Goal: Contribute content: Add original content to the website for others to see

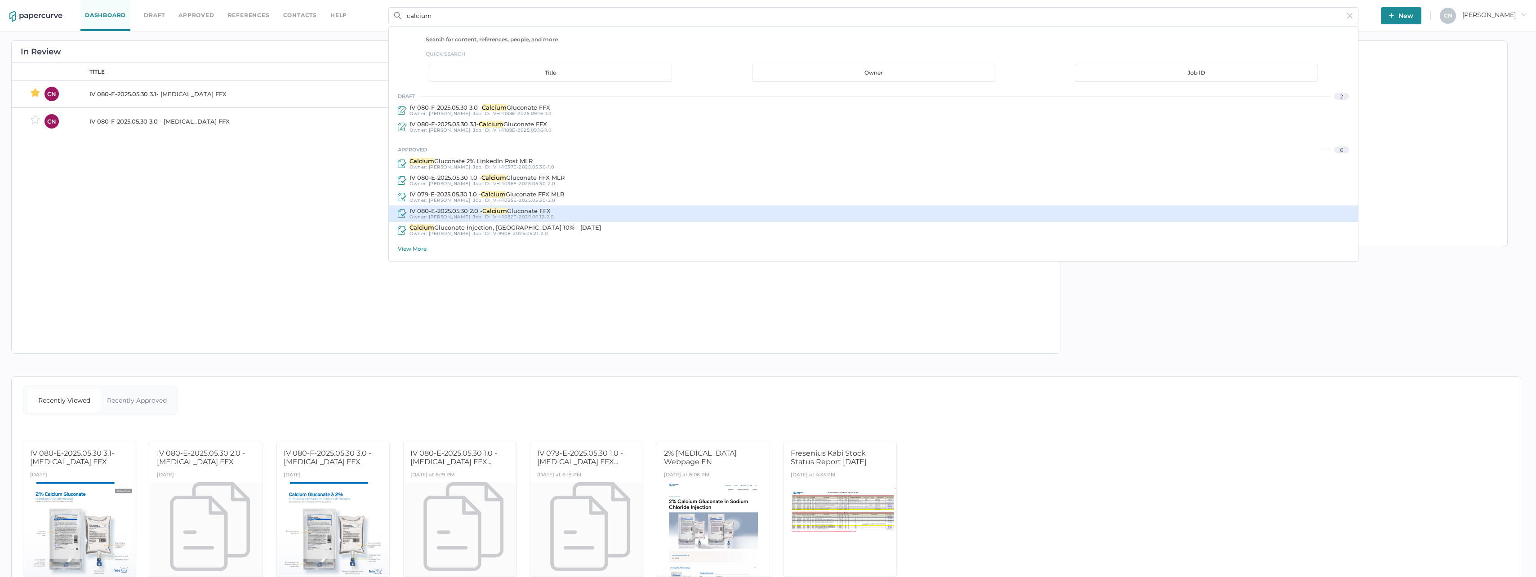
type input "calcium"
click at [508, 206] on div "IV 080-E-2025.05.30 2.0 - Calcium Gluconate FFX Owner: Kanza Najam Job ID : IVH…" at bounding box center [873, 213] width 969 height 17
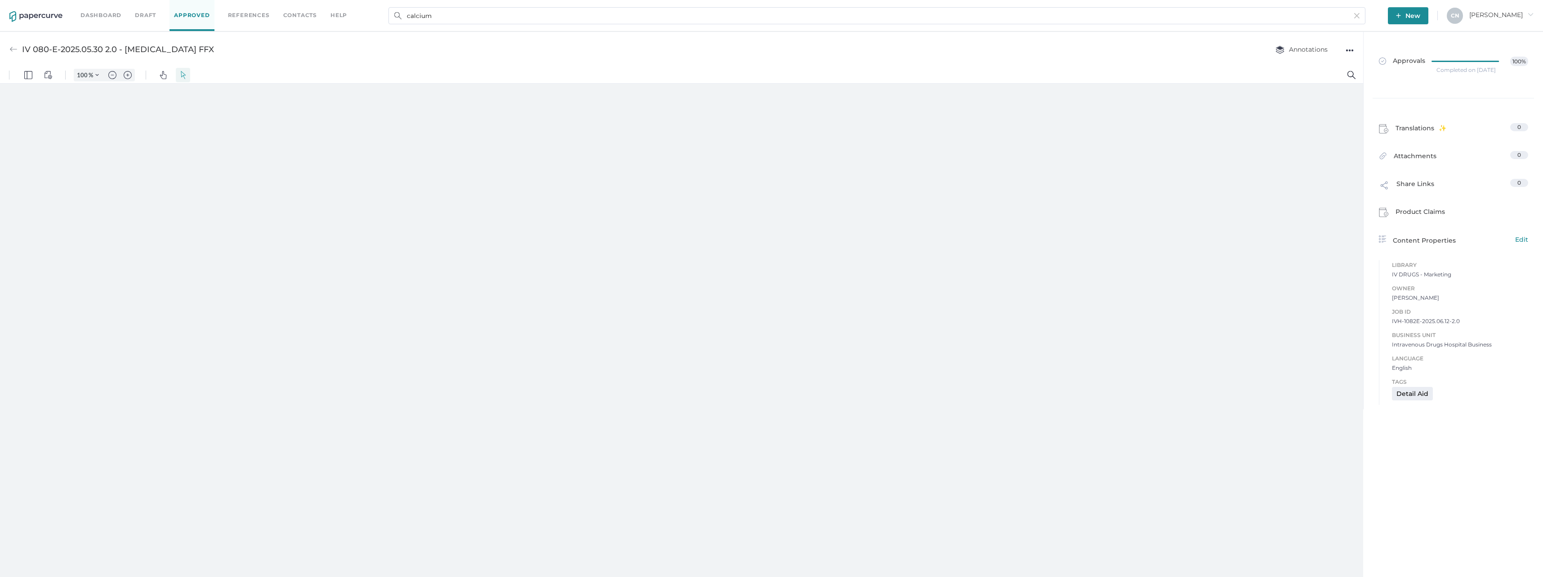
type input "133"
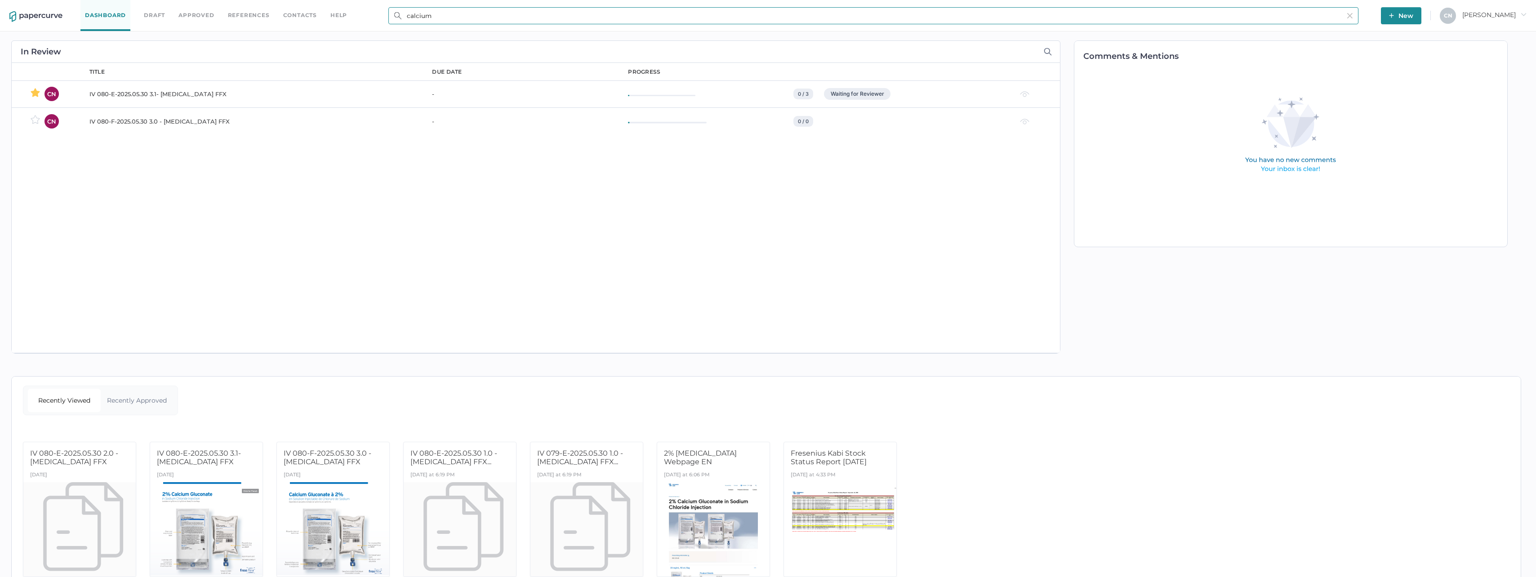
click at [891, 18] on input "calcium" at bounding box center [873, 15] width 970 height 17
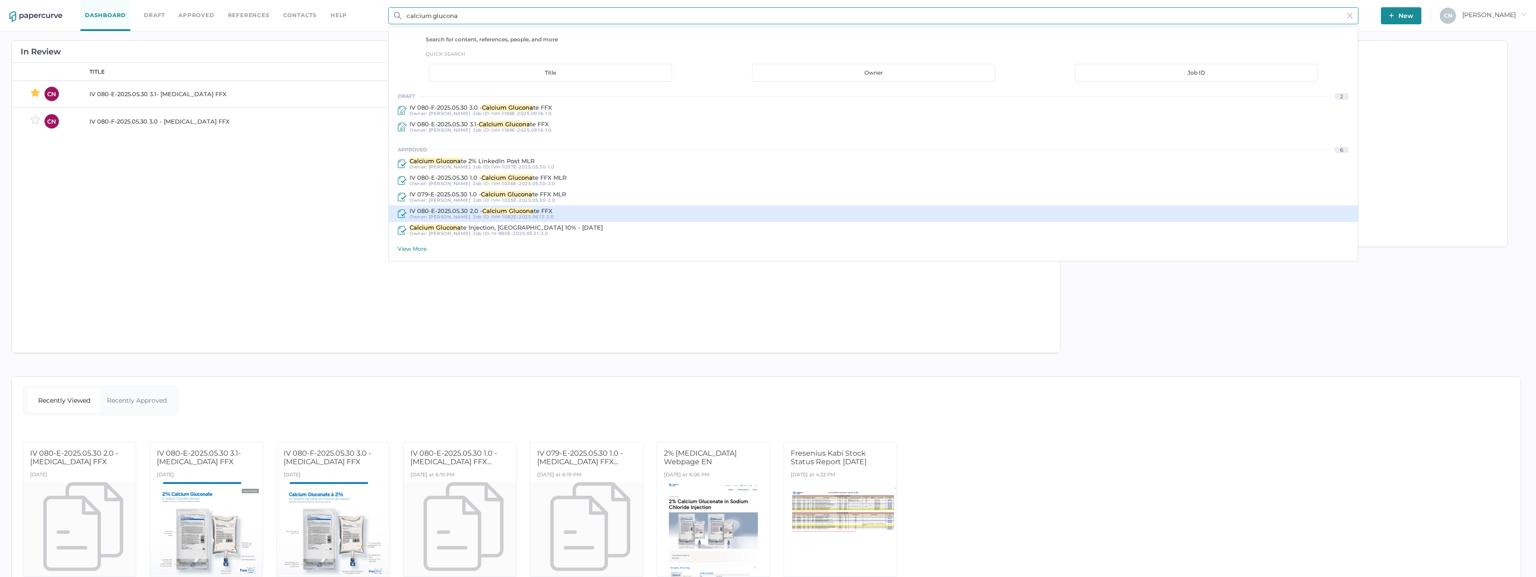
type input "calcium glucona"
click at [543, 212] on span "te FFX" at bounding box center [543, 210] width 19 height 7
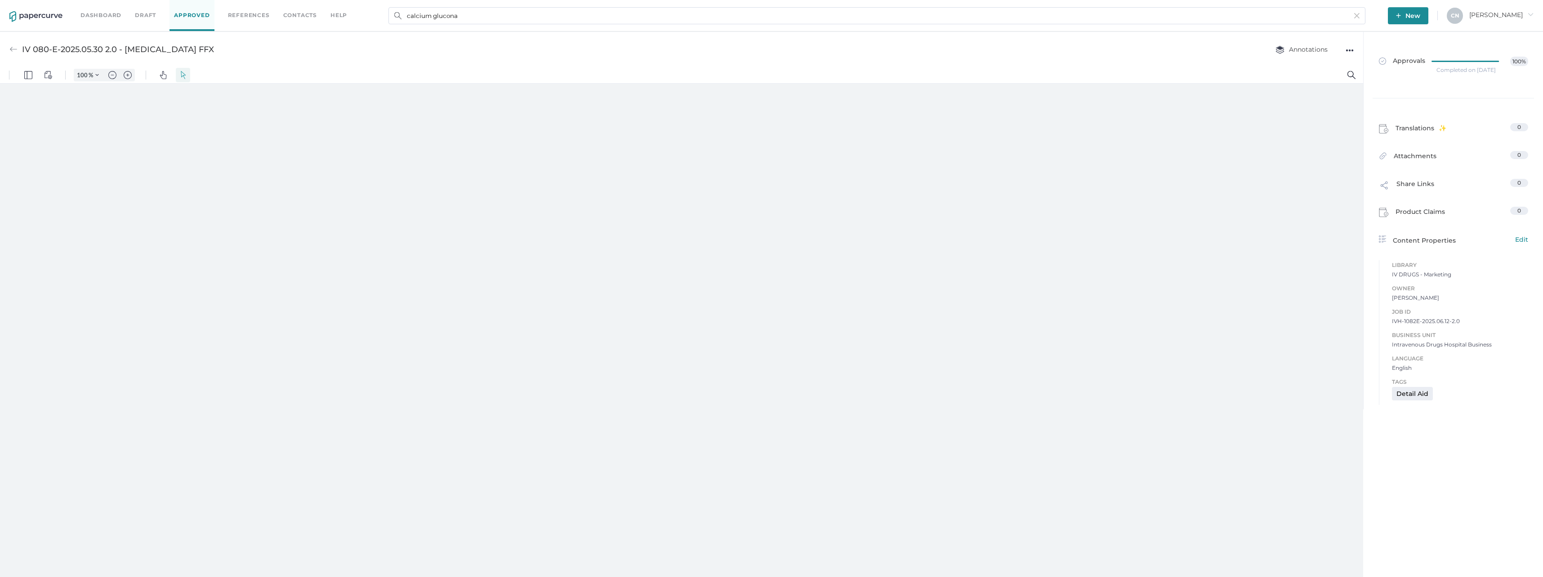
type input "133"
click at [1441, 61] on icon at bounding box center [1467, 61] width 73 height 1
type input "133"
click at [6, 49] on div "IV 080-E-2025.05.30 2.0 - Calcium Gluconate FFX Annotations ●●●" at bounding box center [681, 49] width 1363 height 36
click at [16, 49] on img at bounding box center [13, 49] width 8 height 8
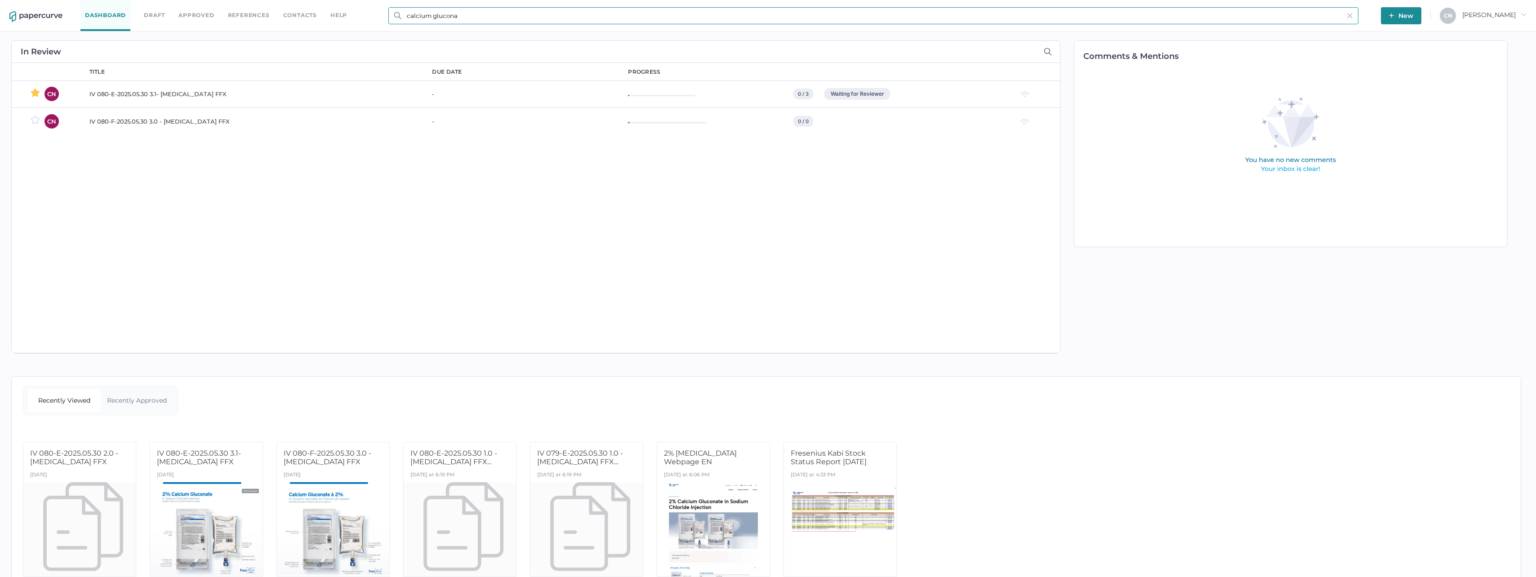
click at [586, 16] on input "calcium glucona" at bounding box center [873, 15] width 970 height 17
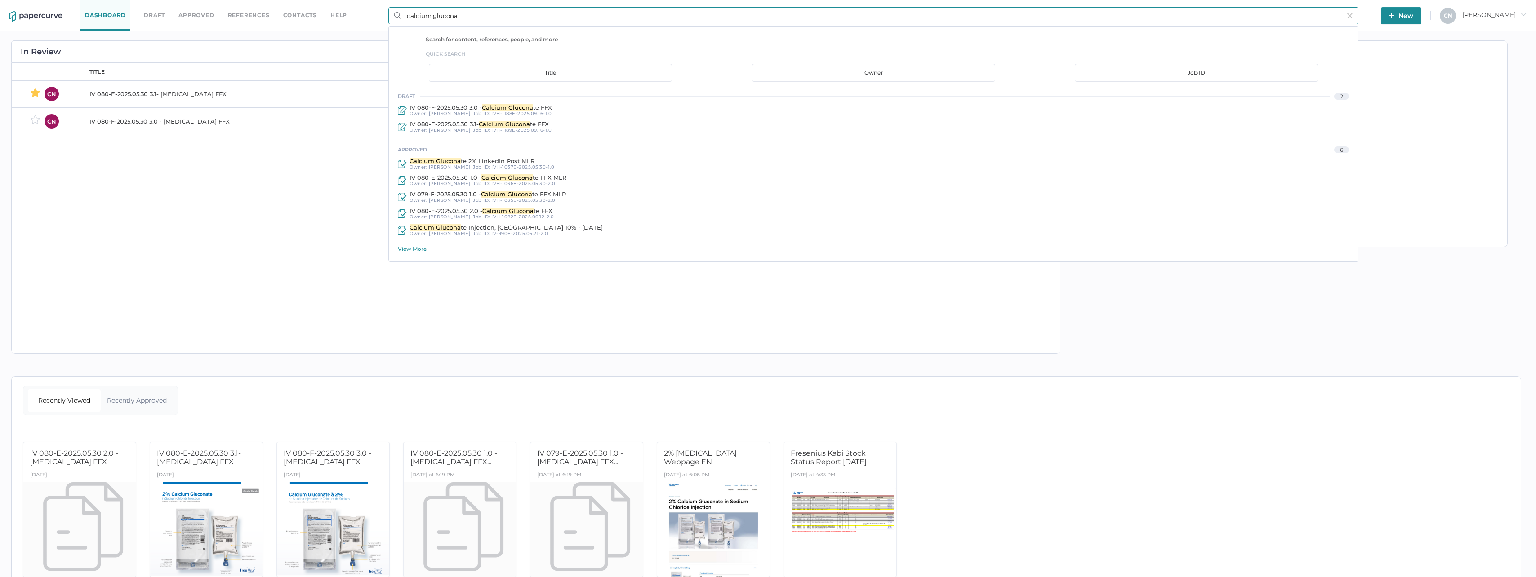
click at [410, 250] on div "View More" at bounding box center [878, 248] width 960 height 7
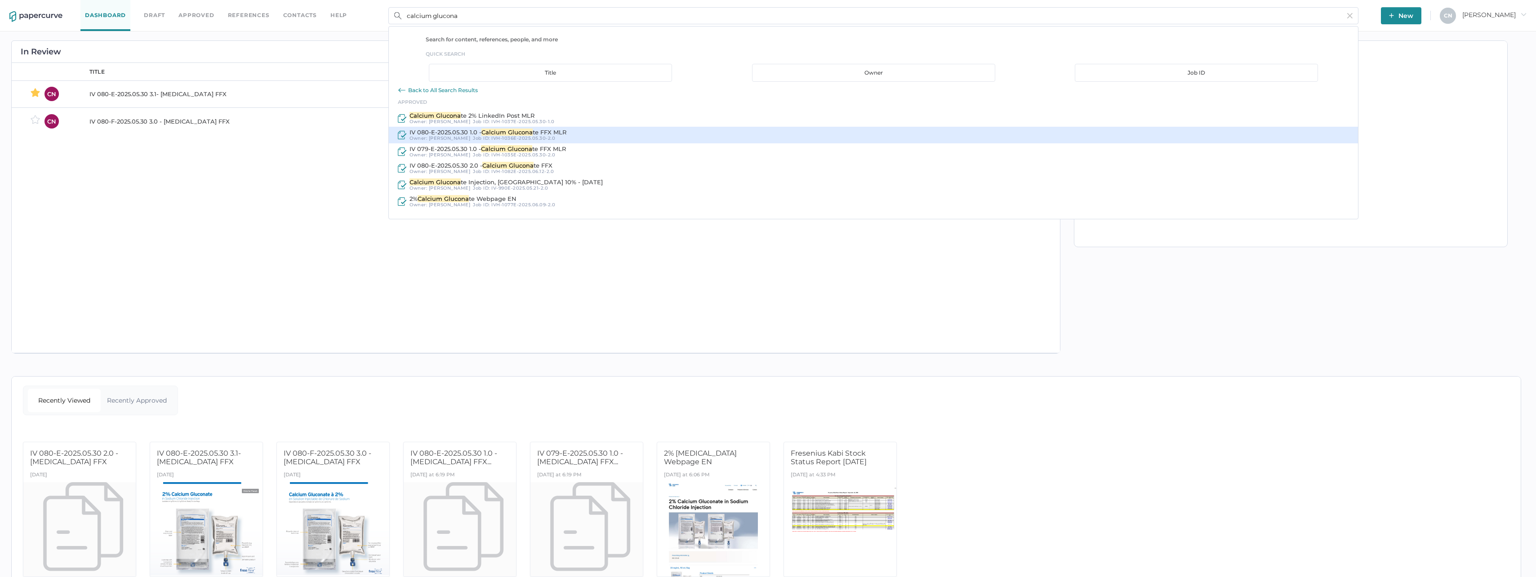
click at [463, 131] on span "IV 080-E-2025.05.30 1.0 -" at bounding box center [446, 132] width 72 height 7
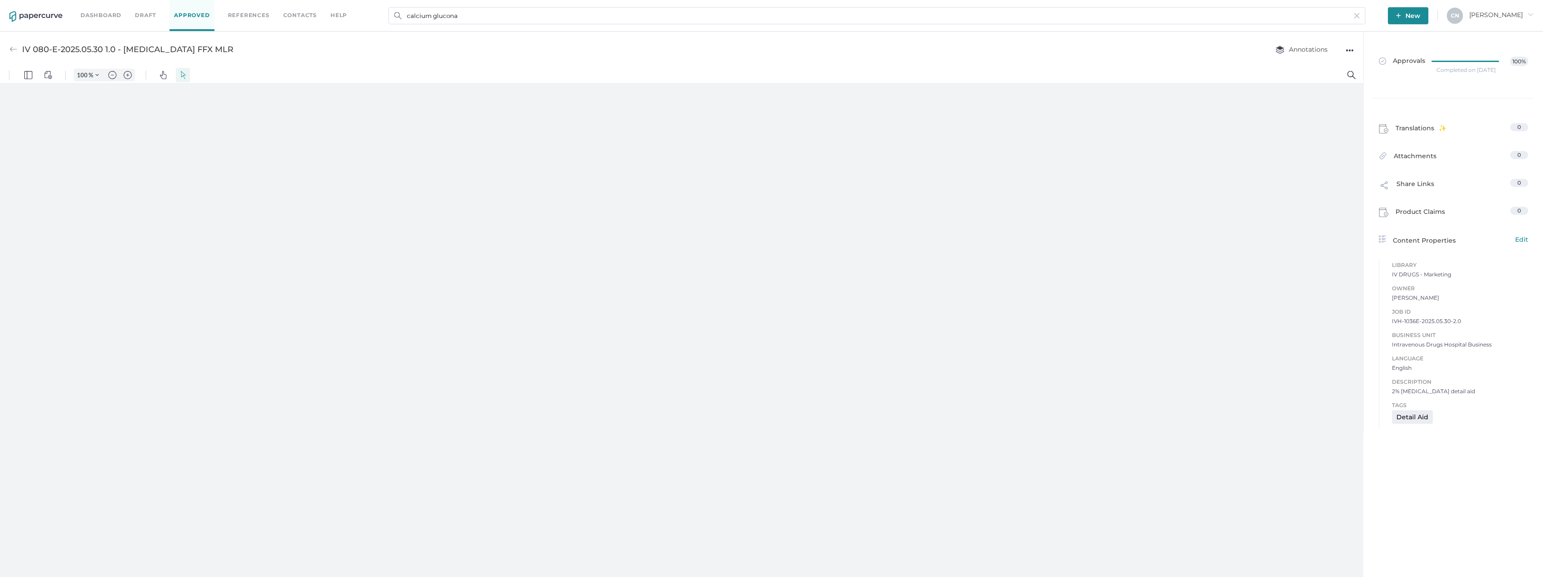
type input "133"
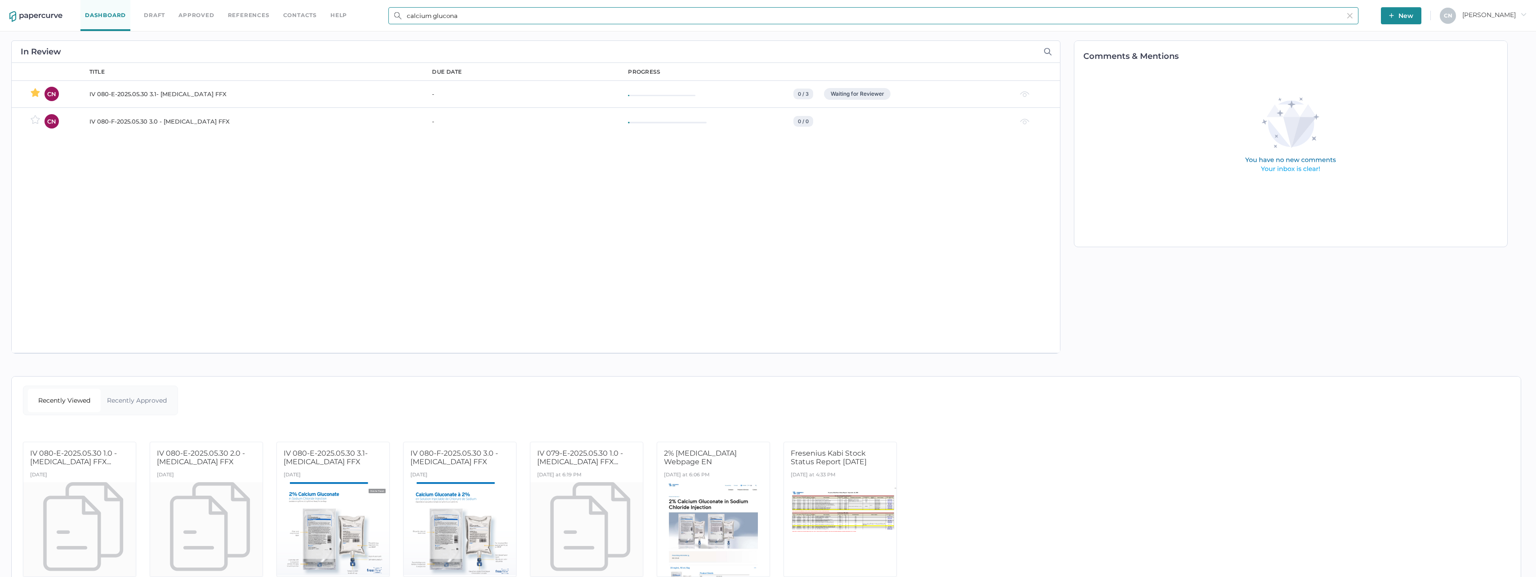
click at [468, 22] on input "calcium glucona" at bounding box center [873, 15] width 970 height 17
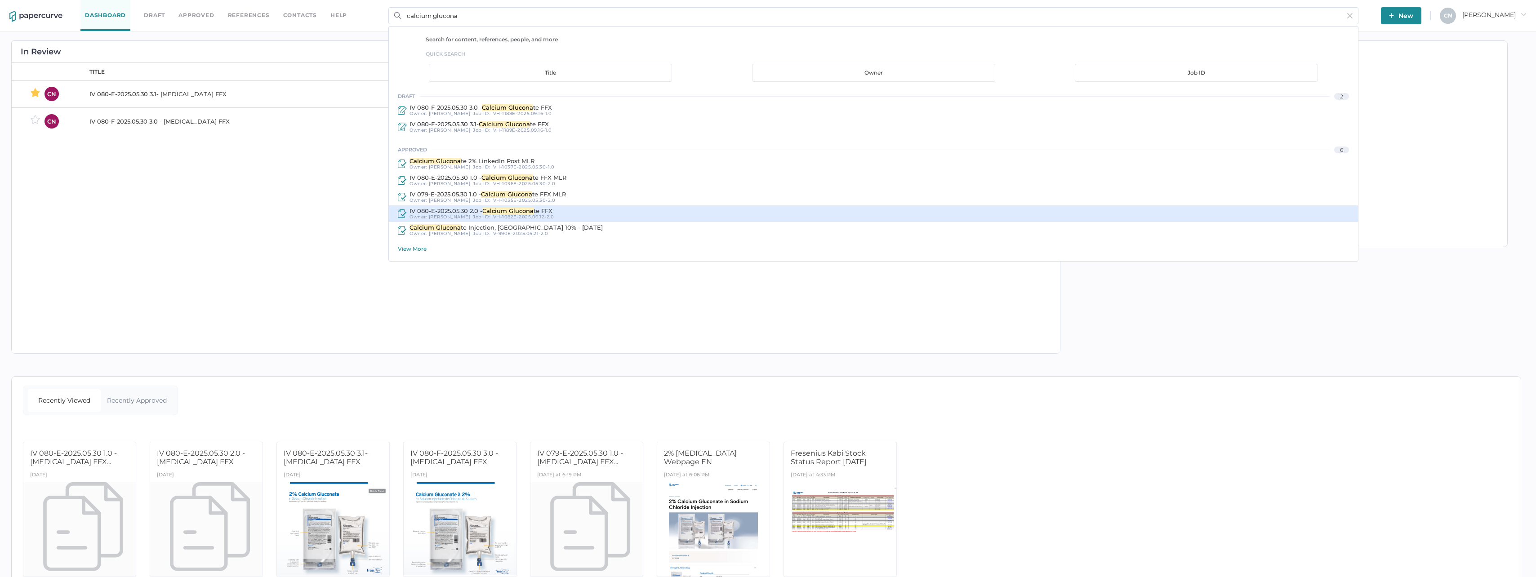
click at [425, 212] on span "IV 080-E-2025.05.30 2.0 -" at bounding box center [446, 210] width 73 height 7
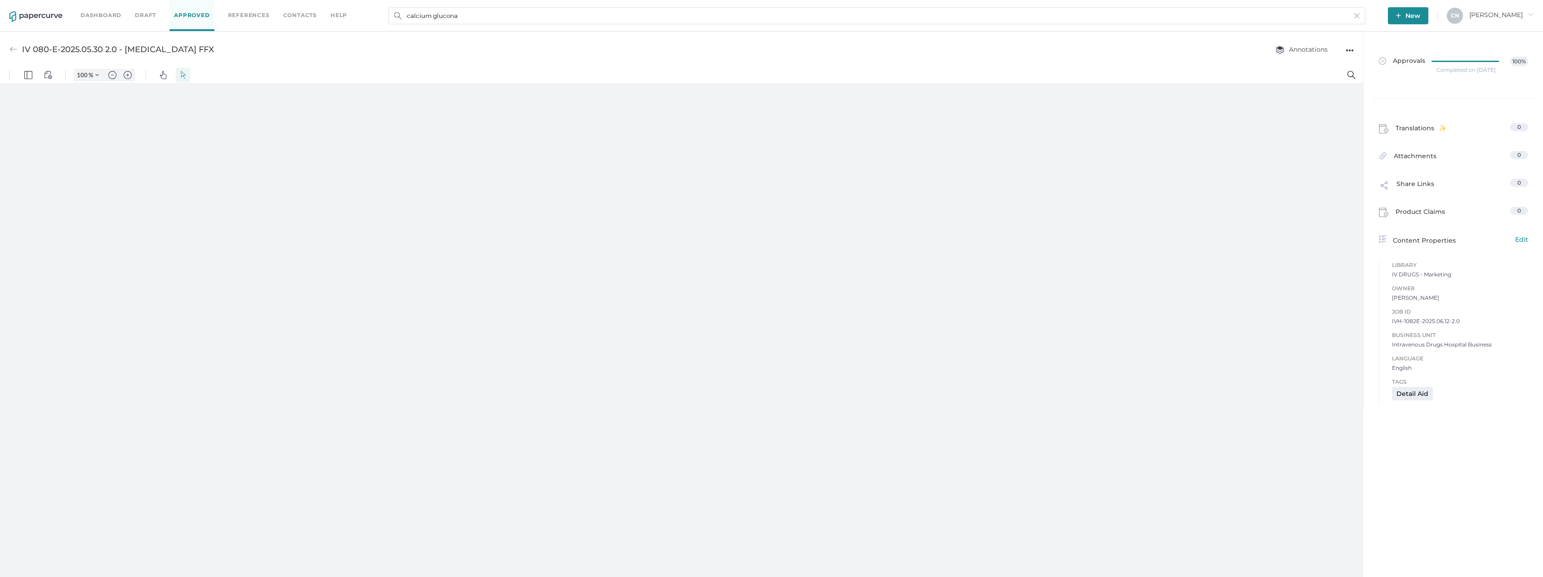
type input "133"
click at [1458, 48] on link "Approvals 100%" at bounding box center [1453, 61] width 160 height 35
type input "133"
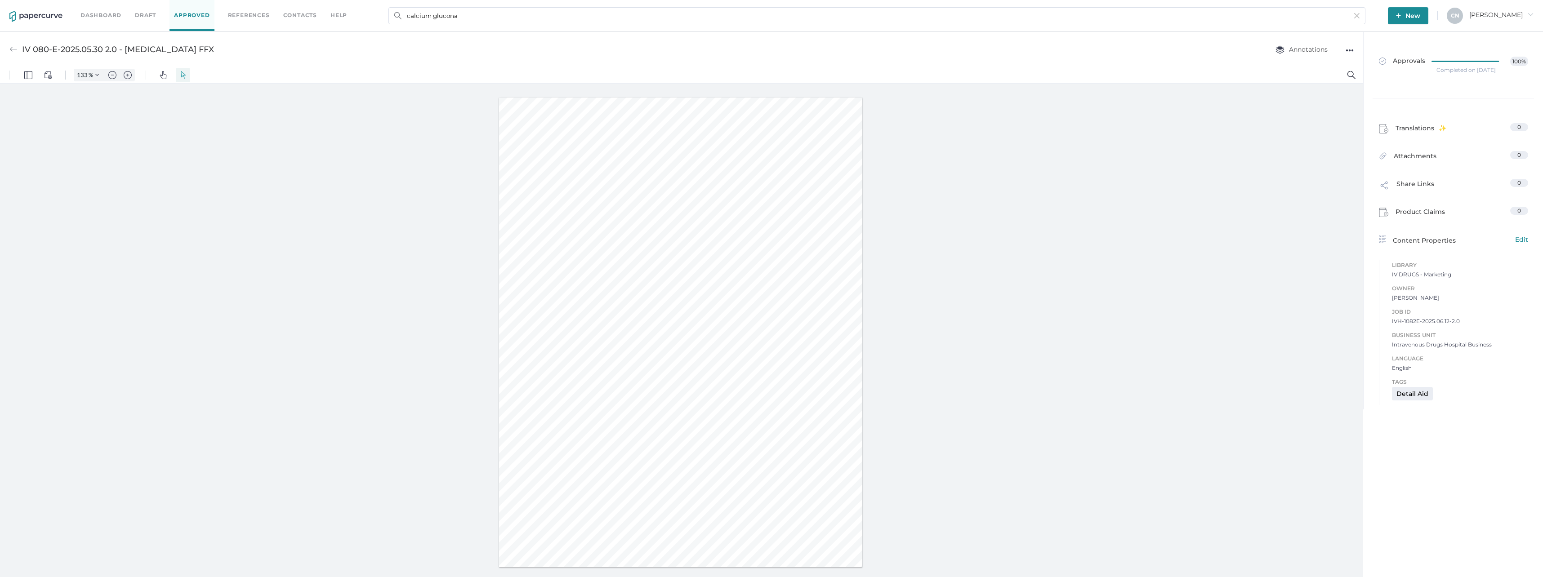
click at [10, 49] on img at bounding box center [13, 49] width 8 height 8
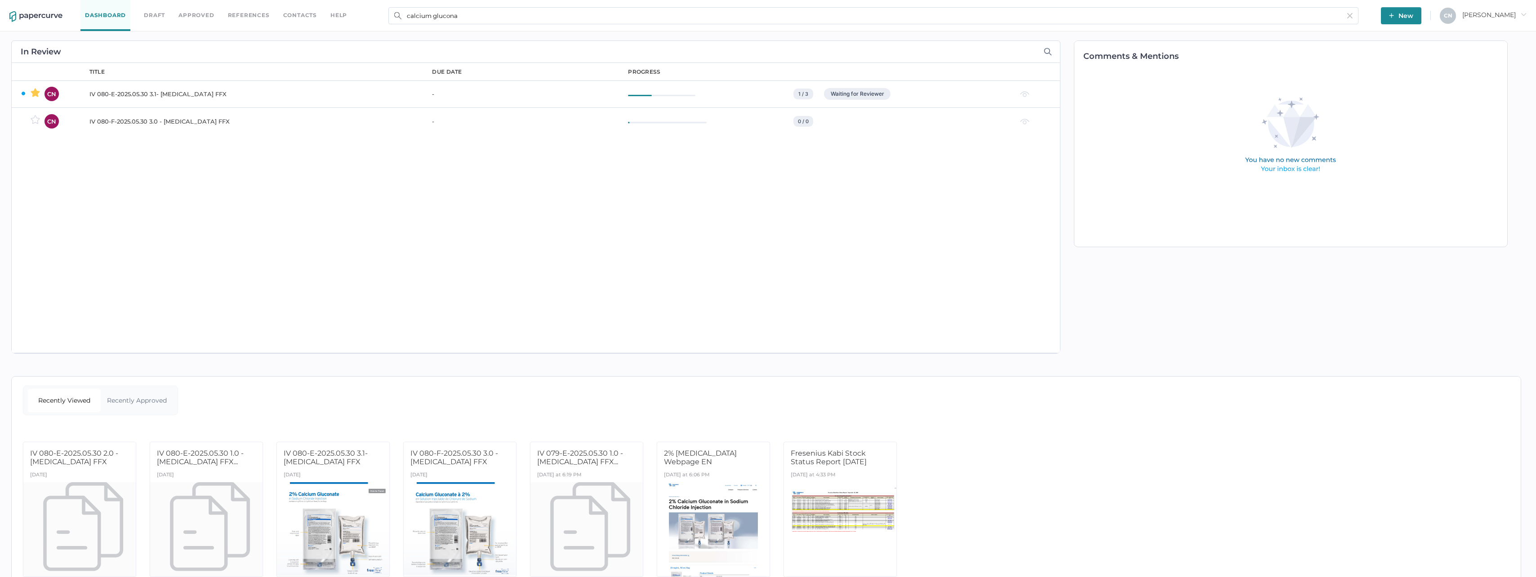
click at [152, 94] on div "IV 080-E-2025.05.30 3.1- [MEDICAL_DATA] FFX" at bounding box center [255, 94] width 332 height 11
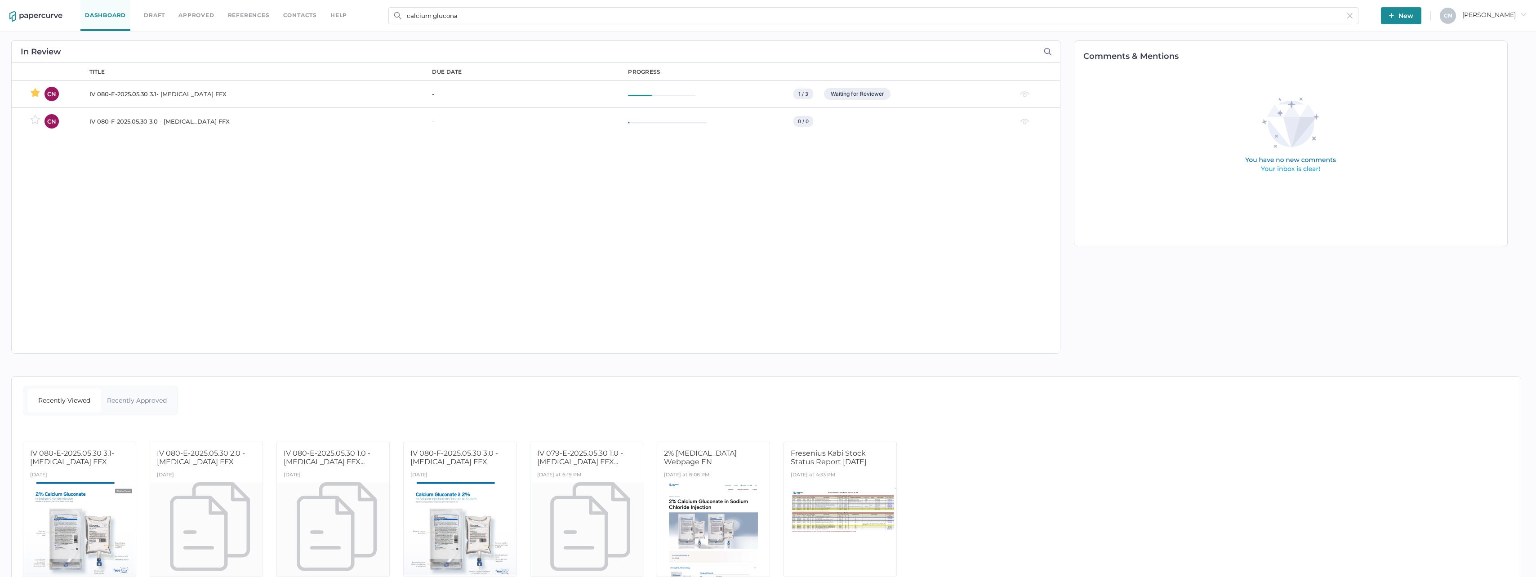
click at [1413, 13] on span "New" at bounding box center [1401, 15] width 24 height 17
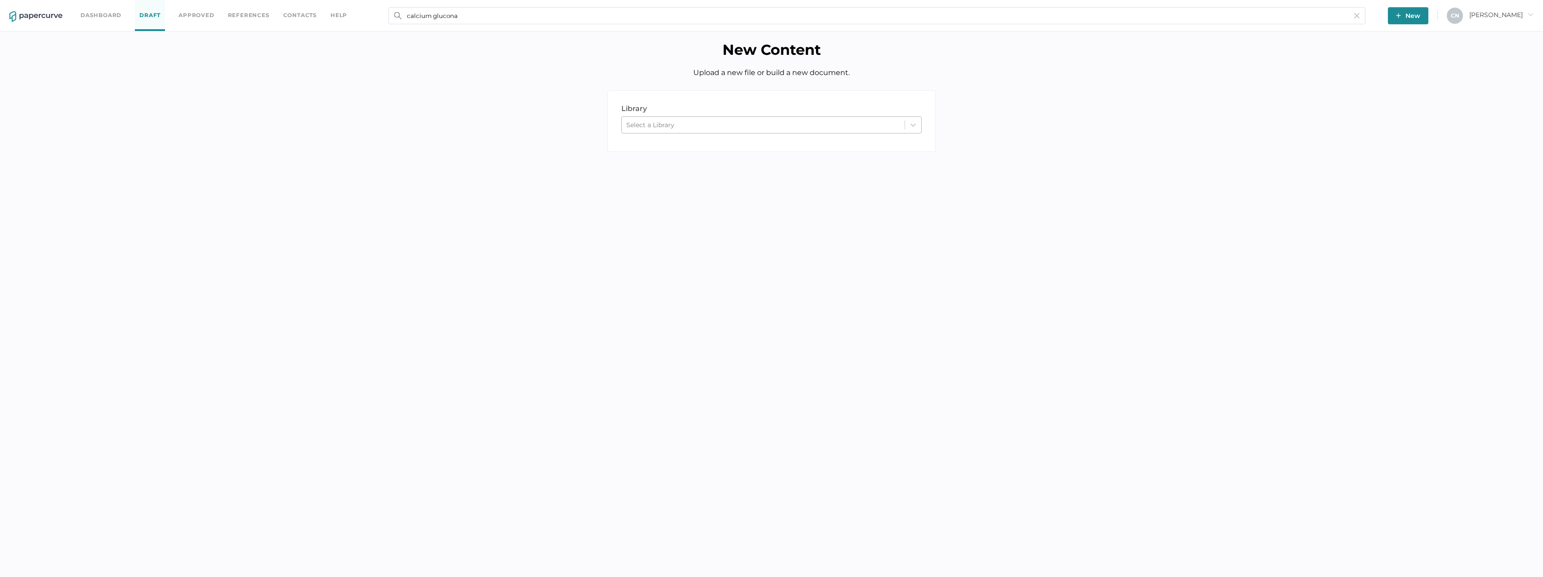
click at [687, 132] on div "Select a Library" at bounding box center [771, 124] width 300 height 17
click at [688, 176] on div "IV DRUGS - Marketing" at bounding box center [771, 178] width 300 height 16
click at [688, 176] on div "upload" at bounding box center [690, 176] width 164 height 21
click at [893, 240] on button "Browse" at bounding box center [884, 240] width 55 height 17
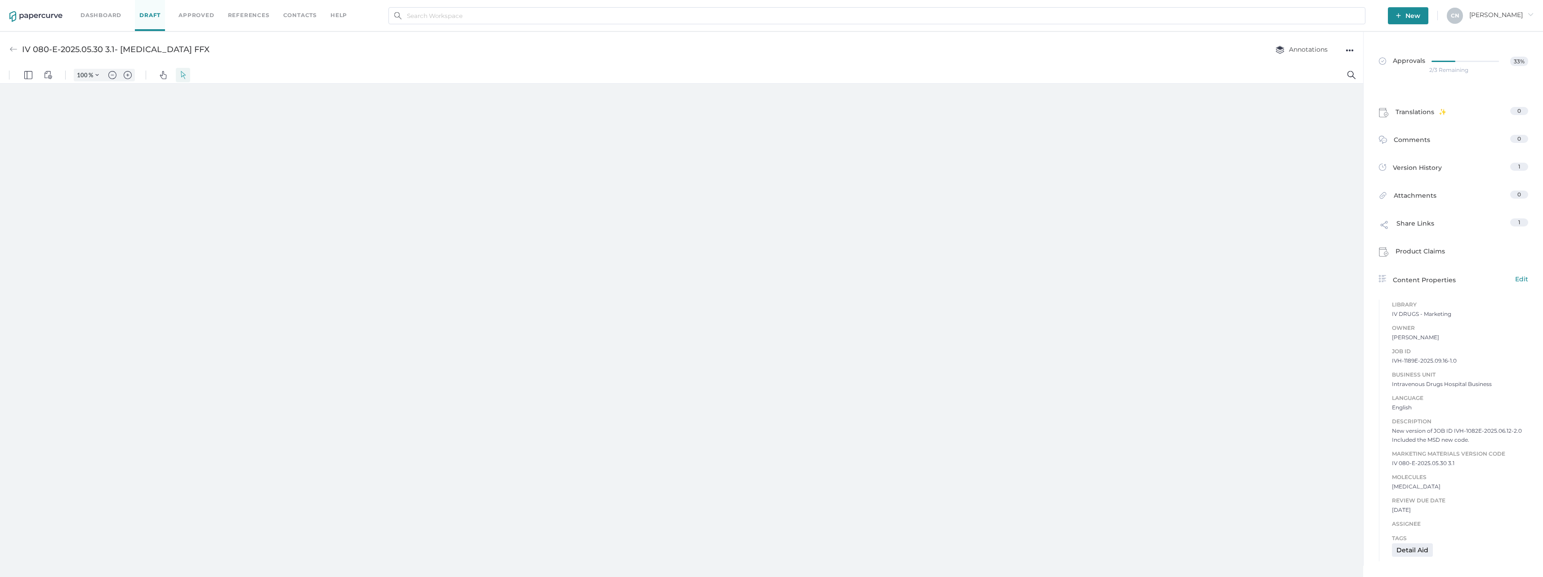
type input "133"
click at [1456, 61] on icon at bounding box center [1467, 61] width 71 height 0
